Goal: Transaction & Acquisition: Purchase product/service

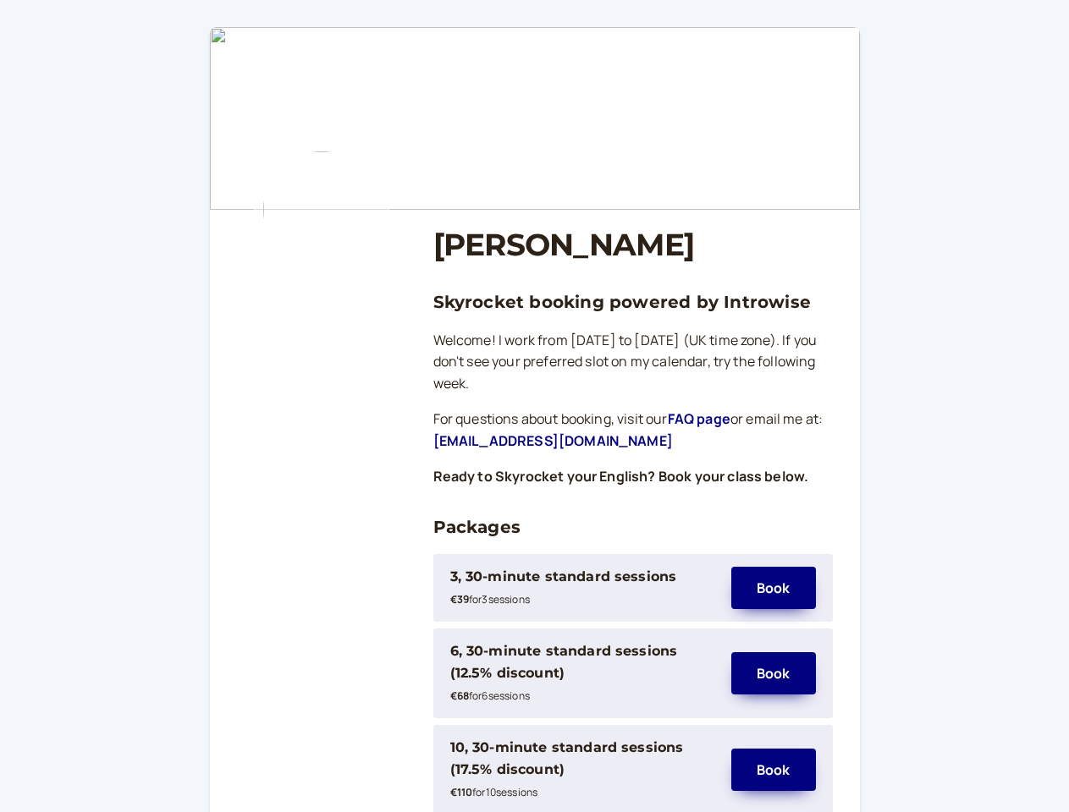
click at [582, 588] on div "3, 30-minute standard sessions" at bounding box center [563, 577] width 227 height 22
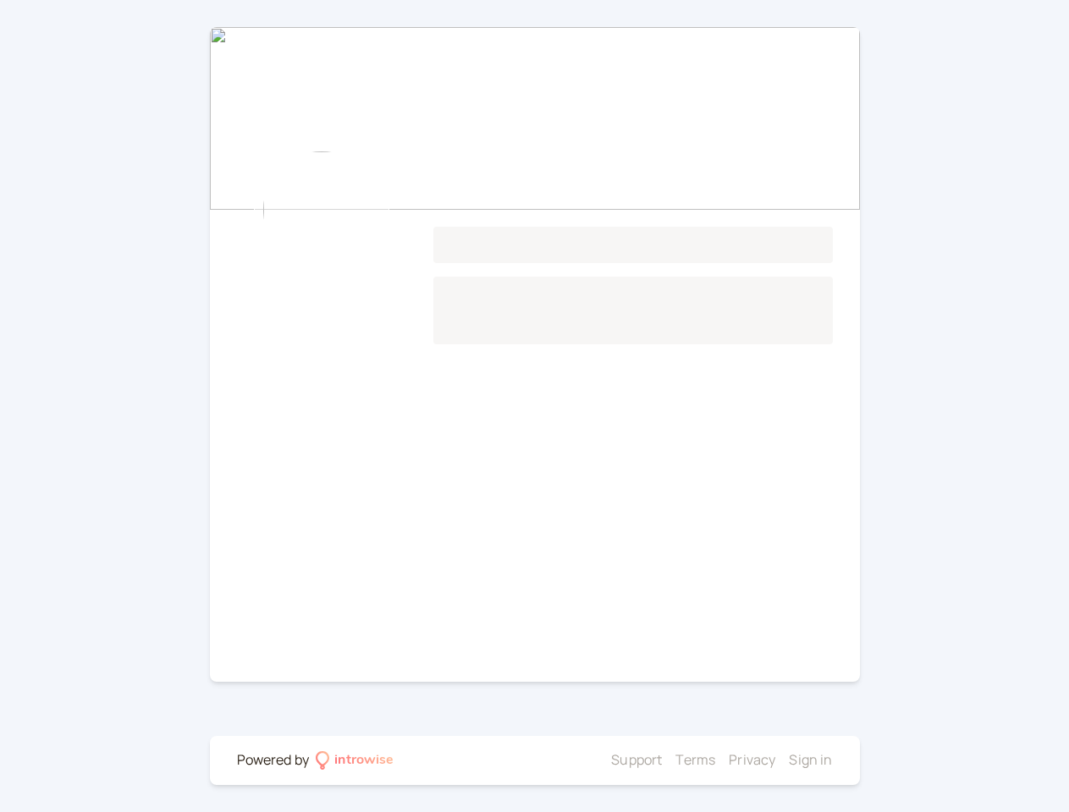
click at [774, 588] on main "Loading..." at bounding box center [535, 354] width 650 height 655
click at [582, 674] on main "Loading..." at bounding box center [535, 354] width 650 height 655
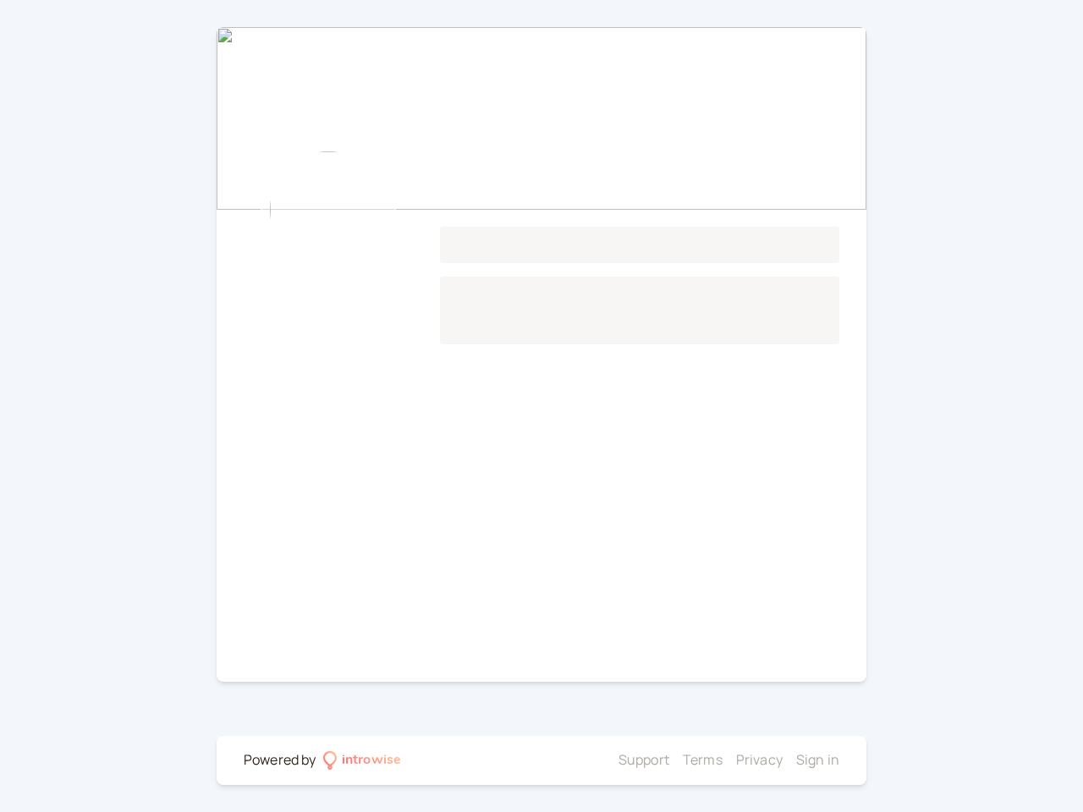
click at [774, 674] on main "Loading..." at bounding box center [542, 354] width 650 height 655
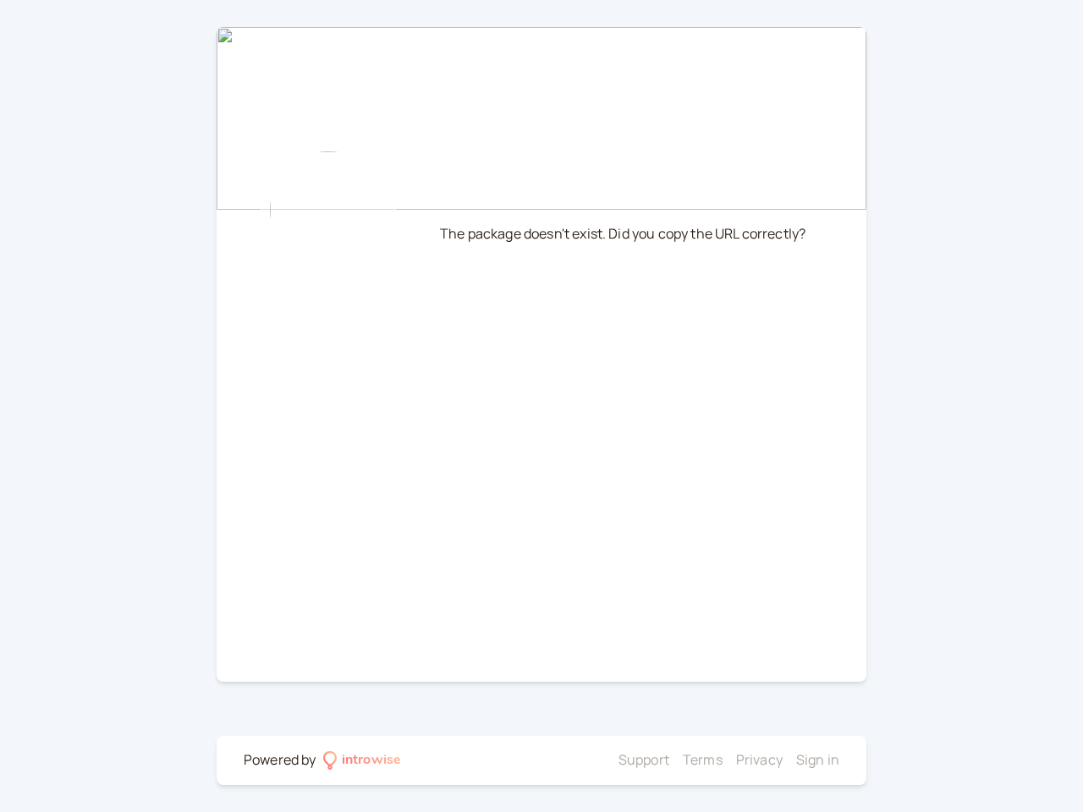
click at [582, 770] on div at bounding box center [510, 761] width 204 height 22
click at [774, 770] on li "Privacy" at bounding box center [759, 761] width 47 height 22
